Goal: Navigation & Orientation: Find specific page/section

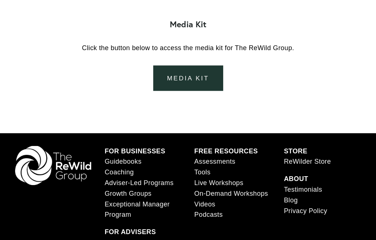
scroll to position [975, 0]
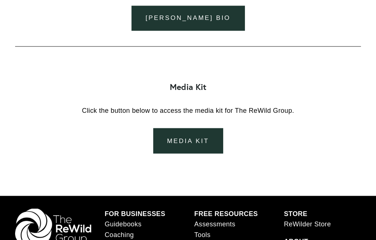
scroll to position [975, 0]
